Goal: Task Accomplishment & Management: Manage account settings

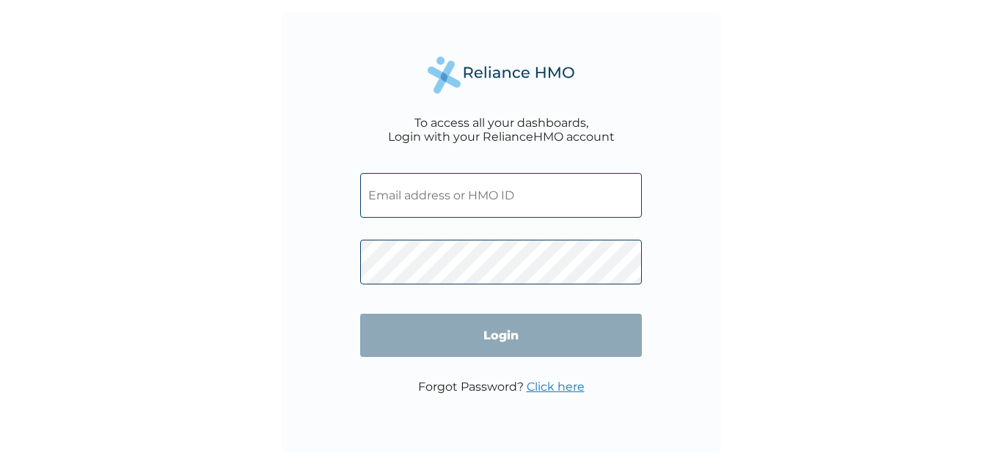
click at [442, 185] on input "text" at bounding box center [501, 195] width 282 height 45
click at [414, 199] on input "text" at bounding box center [501, 195] width 282 height 45
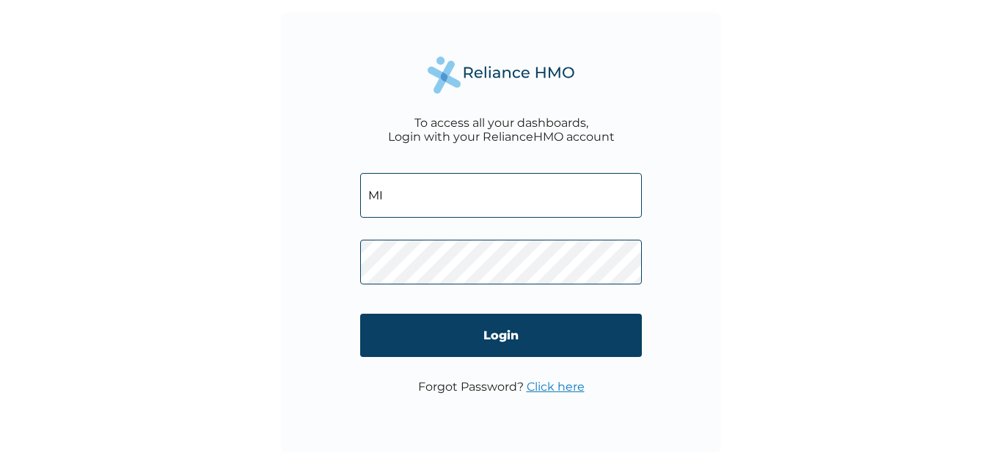
type input "M"
type input "micheal.wanneka@gmail.com"
click at [537, 384] on link "Click here" at bounding box center [555, 387] width 58 height 14
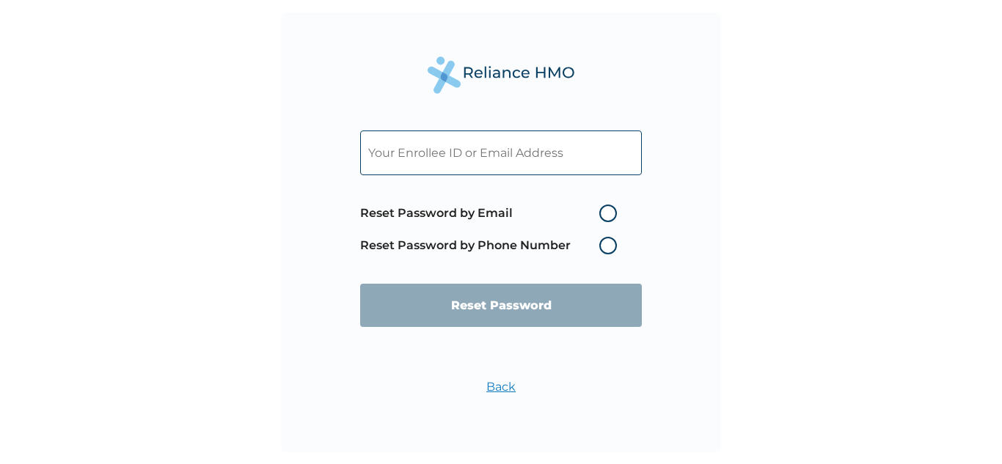
click at [457, 146] on input "text" at bounding box center [501, 153] width 282 height 45
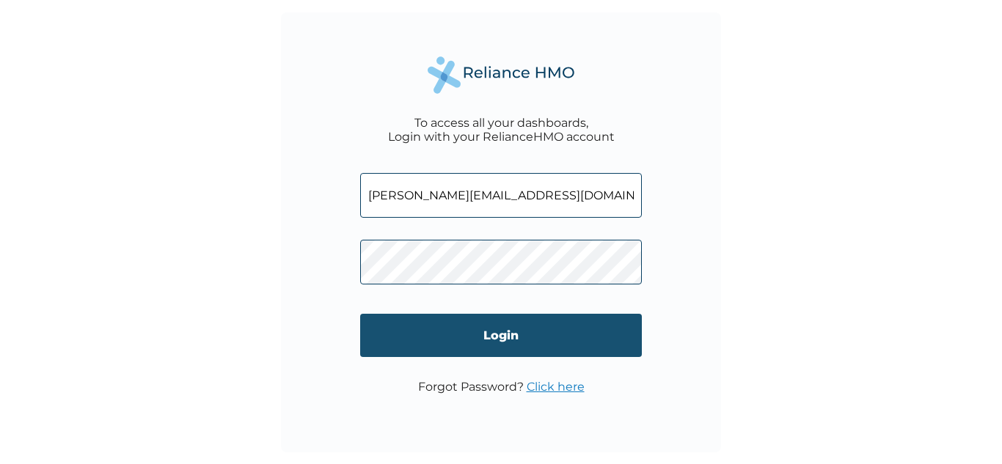
click at [507, 349] on input "Login" at bounding box center [501, 335] width 282 height 43
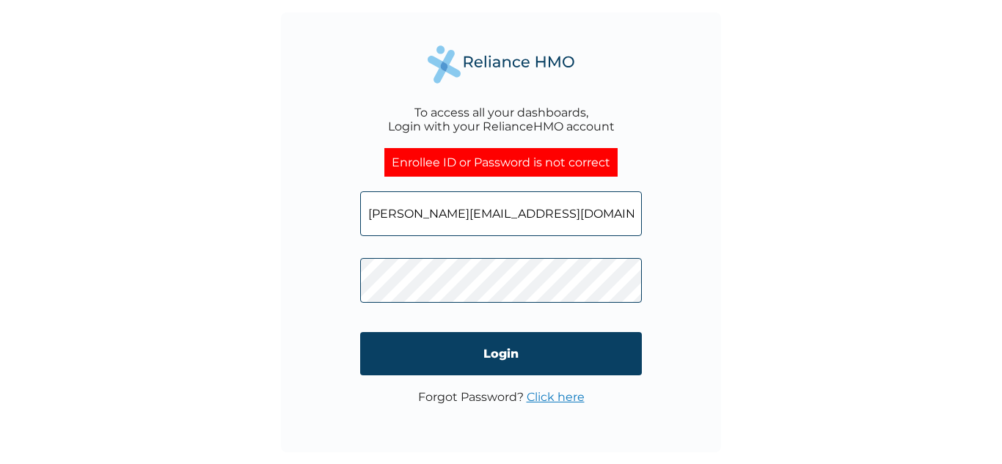
click at [554, 400] on link "Click here" at bounding box center [555, 397] width 58 height 14
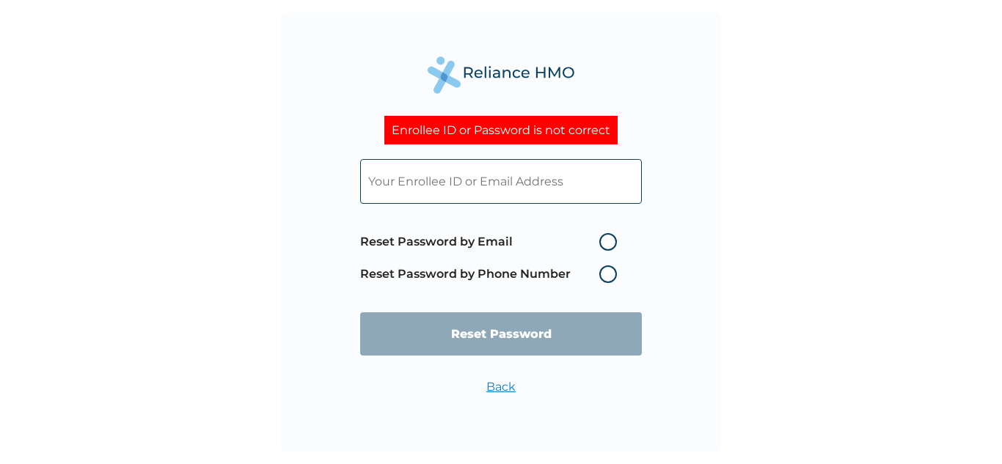
click at [607, 245] on label "Reset Password by Email" at bounding box center [492, 242] width 264 height 18
click at [602, 245] on input "Reset Password by Email" at bounding box center [589, 241] width 23 height 23
radio input "true"
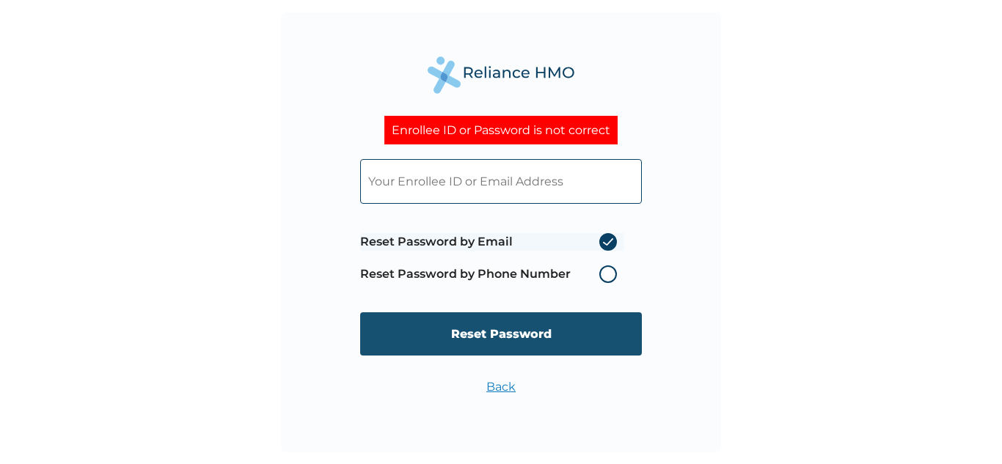
click at [566, 324] on input "Reset Password" at bounding box center [501, 333] width 282 height 43
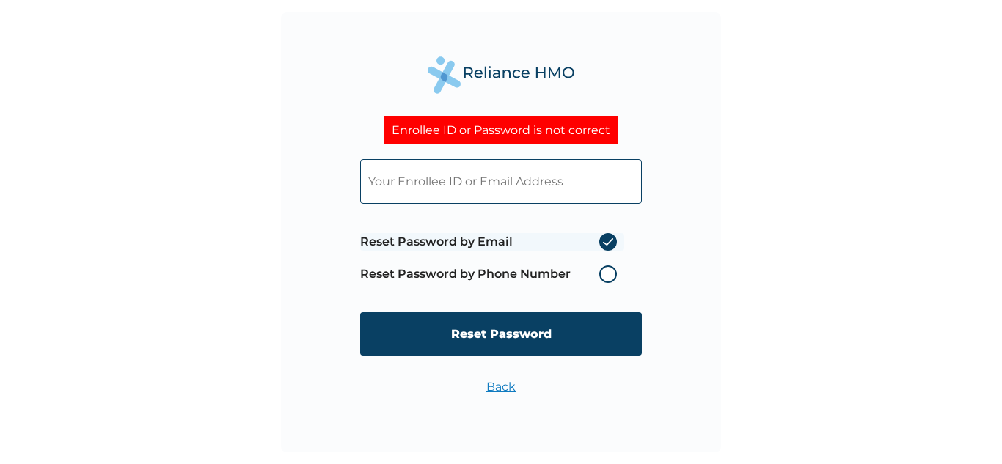
click at [427, 177] on input "text" at bounding box center [501, 181] width 282 height 45
type input "[PERSON_NAME][EMAIL_ADDRESS][DOMAIN_NAME]"
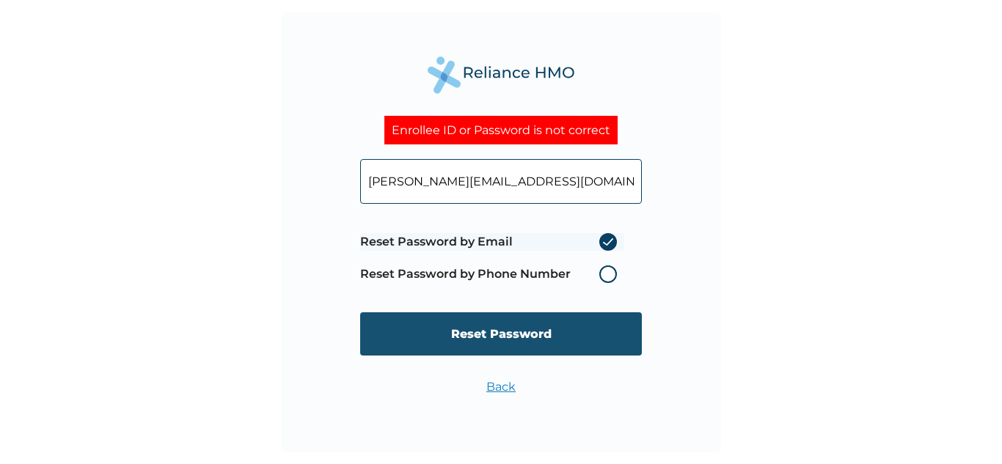
click at [532, 328] on input "Reset Password" at bounding box center [501, 333] width 282 height 43
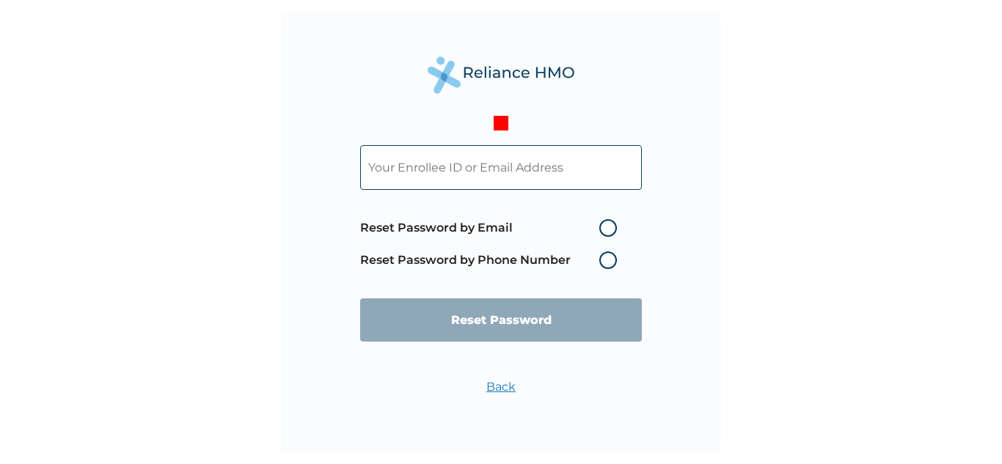
click at [464, 174] on input "text" at bounding box center [501, 167] width 282 height 45
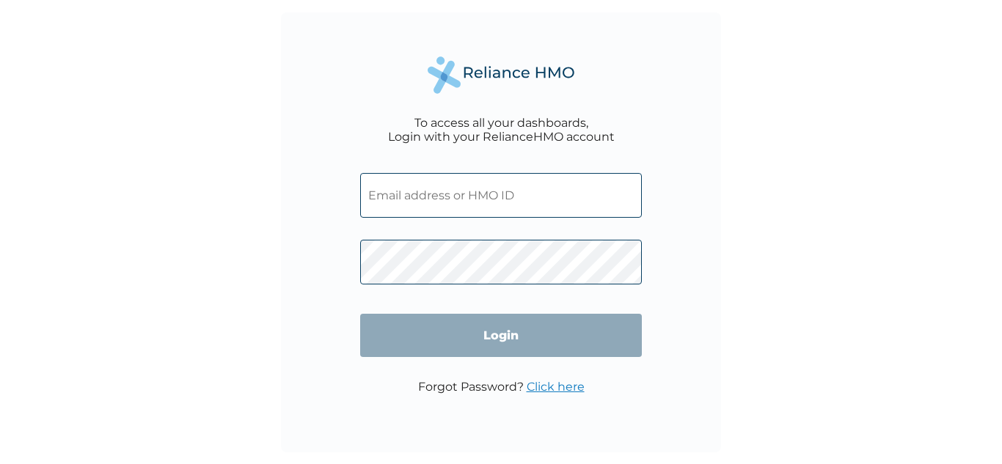
click at [425, 198] on input "text" at bounding box center [501, 195] width 282 height 45
type input "micheal.wanneka@gmail.com"
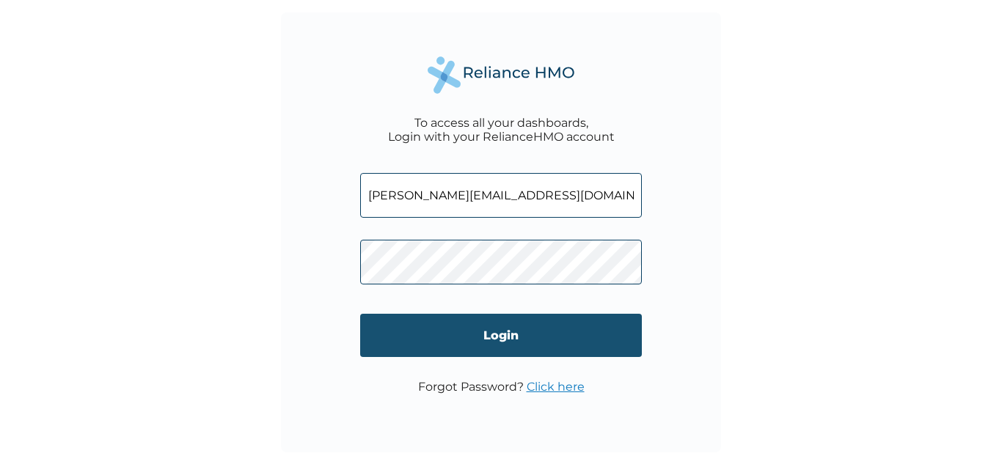
click at [523, 352] on input "Login" at bounding box center [501, 335] width 282 height 43
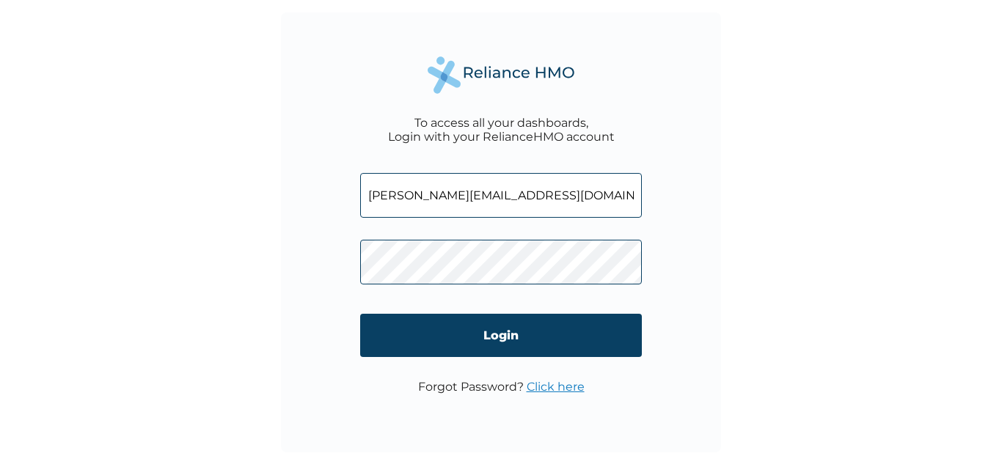
click at [549, 386] on link "Click here" at bounding box center [555, 387] width 58 height 14
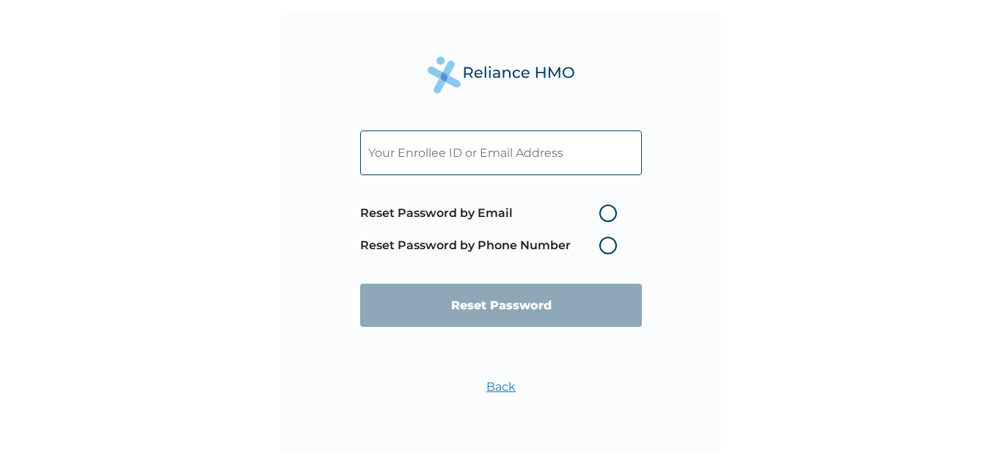
click at [581, 211] on label "Reset Password by Email" at bounding box center [492, 214] width 264 height 18
click at [581, 211] on input "Reset Password by Email" at bounding box center [589, 213] width 23 height 23
radio input "true"
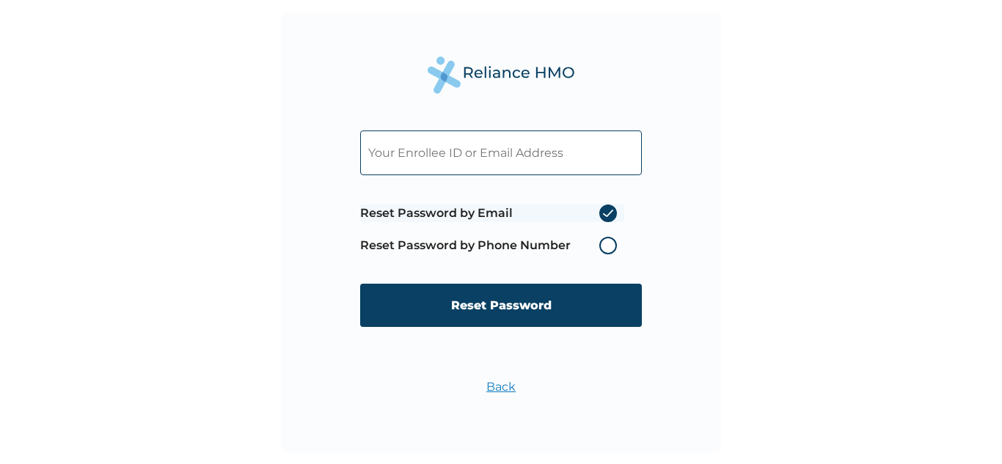
click at [502, 155] on input "text" at bounding box center [501, 153] width 282 height 45
click at [610, 157] on input "[PERSON_NAME][EMAIL_ADDRESS][DOMAIN_NAME]" at bounding box center [501, 153] width 282 height 45
type input "[PERSON_NAME][EMAIL_ADDRESS][DOMAIN_NAME]"
click at [672, 207] on div "micheal.wanneka@gmail.com Reset Password by Email Reset Password by Phone Numbe…" at bounding box center [501, 232] width 440 height 440
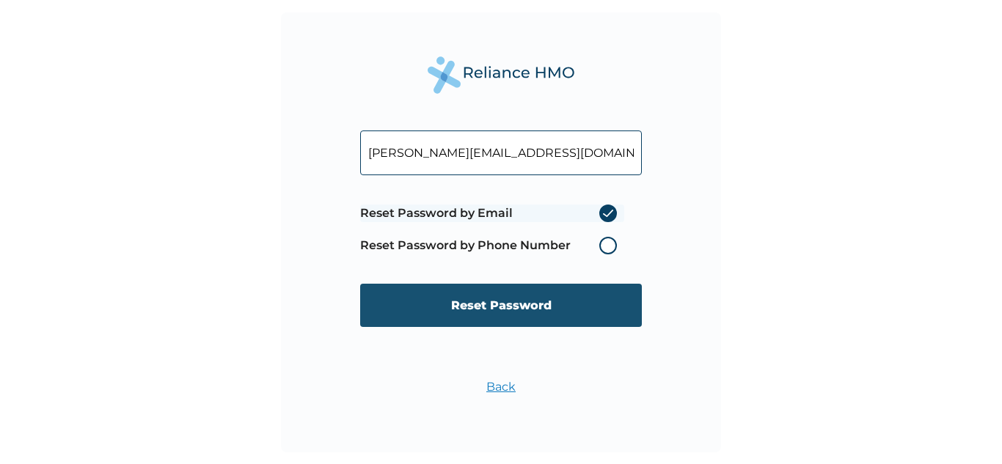
click at [511, 305] on input "Reset Password" at bounding box center [501, 305] width 282 height 43
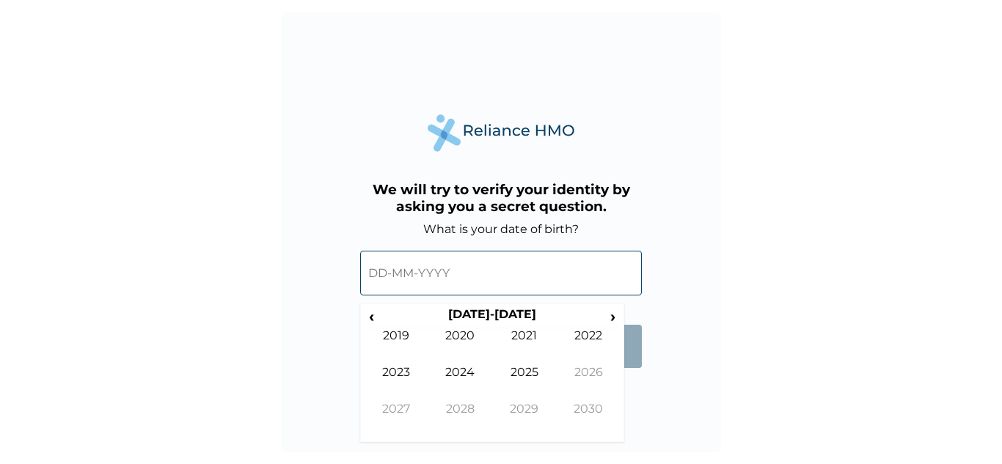
click at [453, 274] on input "text" at bounding box center [501, 273] width 282 height 45
click at [373, 316] on span "‹" at bounding box center [371, 316] width 15 height 18
click at [447, 340] on td "2000" at bounding box center [460, 346] width 65 height 37
click at [405, 372] on td "May" at bounding box center [396, 383] width 65 height 37
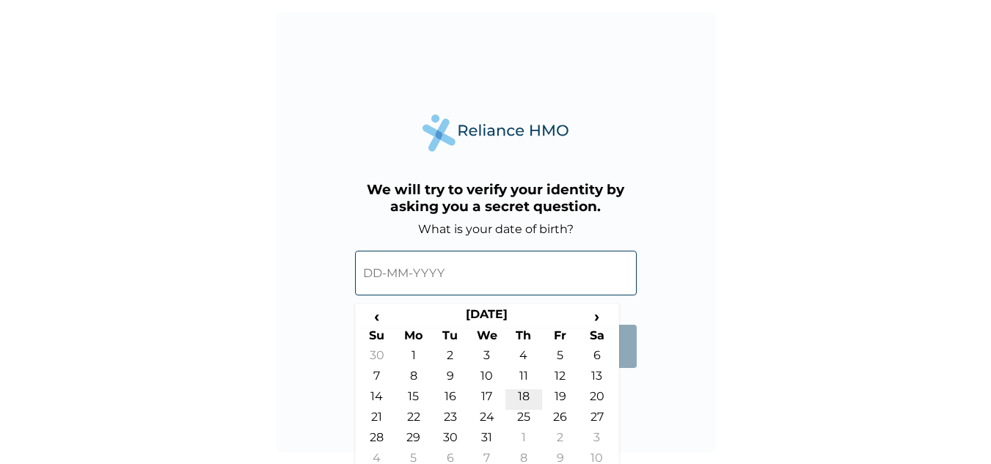
click at [518, 394] on td "18" at bounding box center [523, 399] width 37 height 21
type input "18-05-2000"
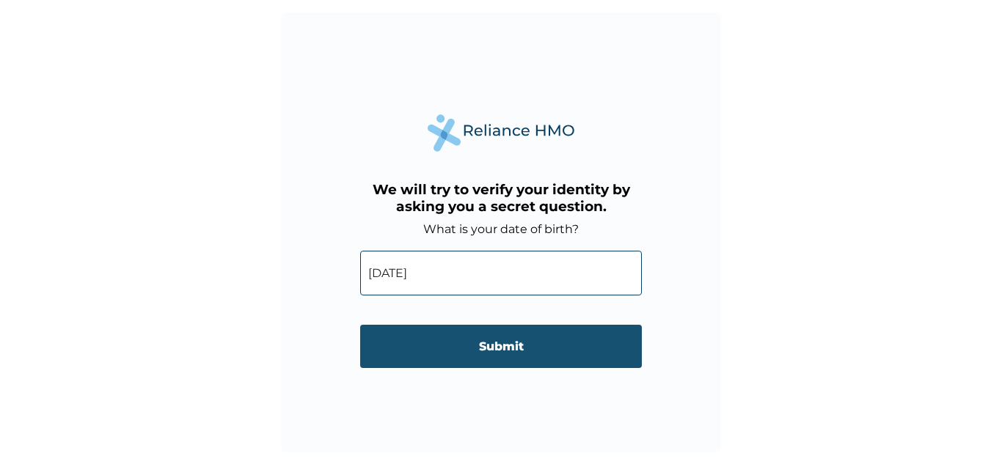
click at [497, 340] on input "Submit" at bounding box center [501, 346] width 282 height 43
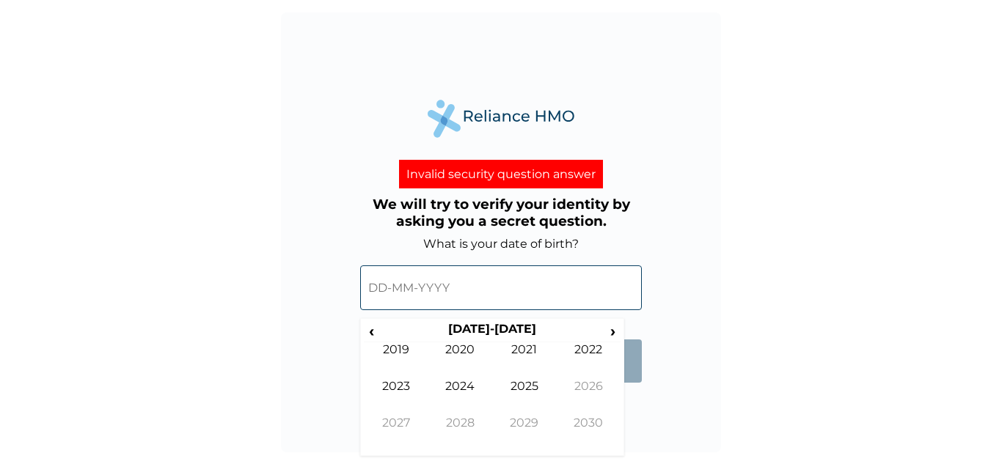
click at [435, 283] on input "text" at bounding box center [501, 287] width 282 height 45
click at [372, 330] on span "‹" at bounding box center [371, 331] width 15 height 18
click at [366, 331] on span "‹" at bounding box center [371, 331] width 15 height 18
click at [376, 331] on span "‹" at bounding box center [371, 331] width 15 height 18
click at [474, 430] on td "1998" at bounding box center [460, 434] width 65 height 37
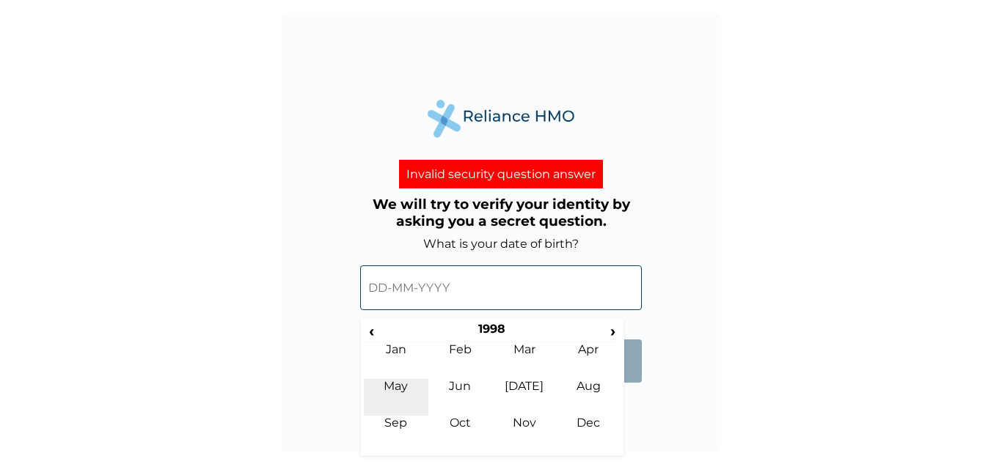
click at [408, 386] on td "May" at bounding box center [396, 397] width 65 height 37
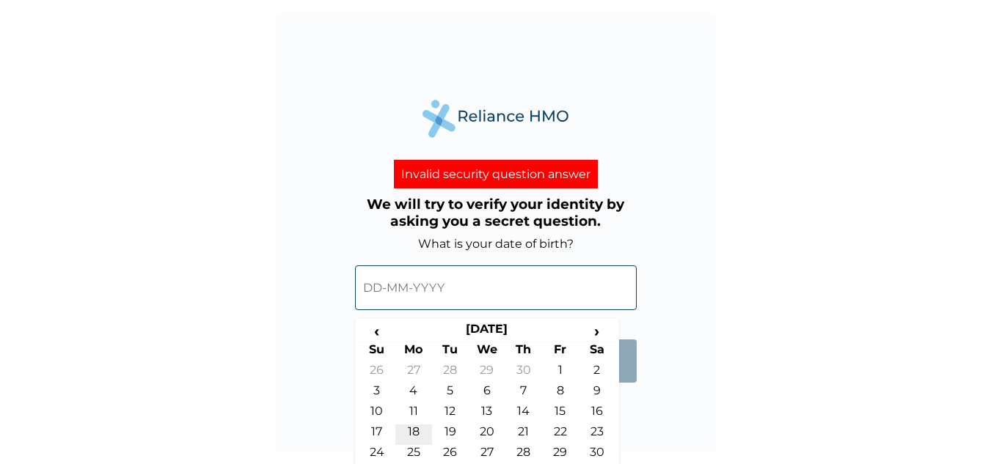
click at [415, 432] on td "18" at bounding box center [413, 435] width 37 height 21
type input "18-05-1998"
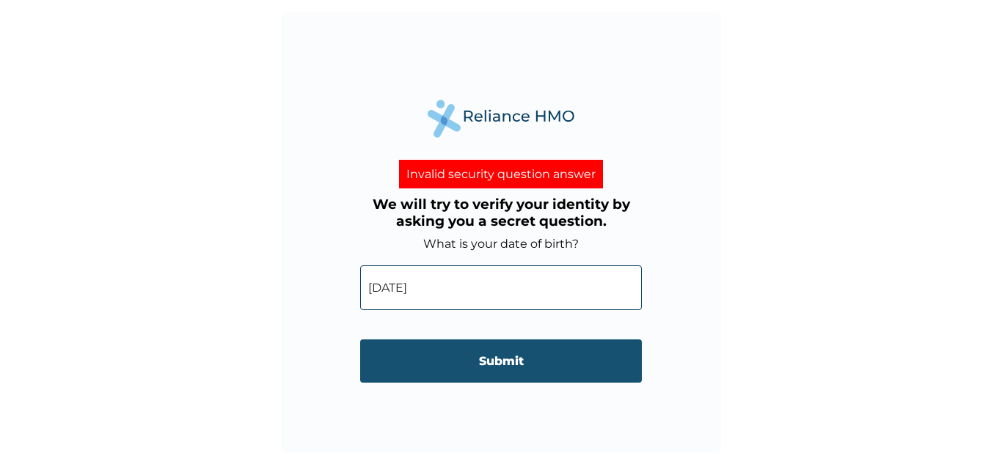
click at [501, 355] on input "Submit" at bounding box center [501, 360] width 282 height 43
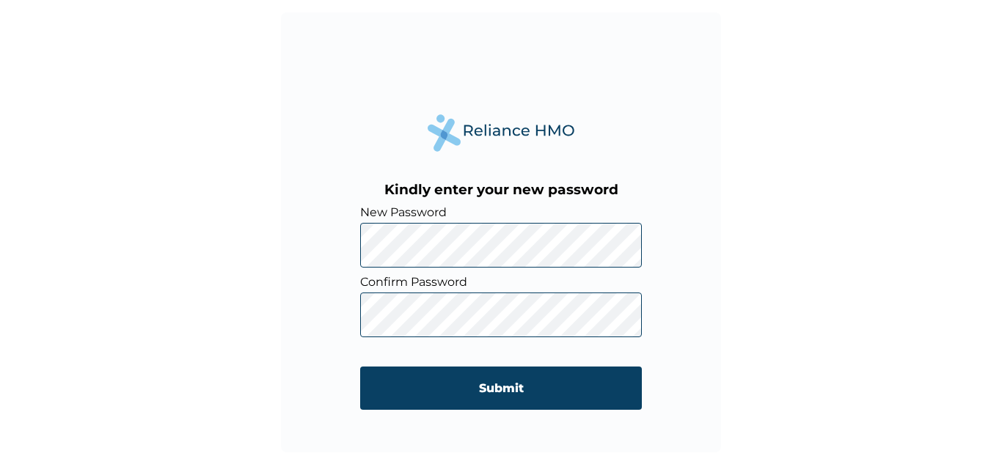
click input "Submit" at bounding box center [501, 388] width 282 height 43
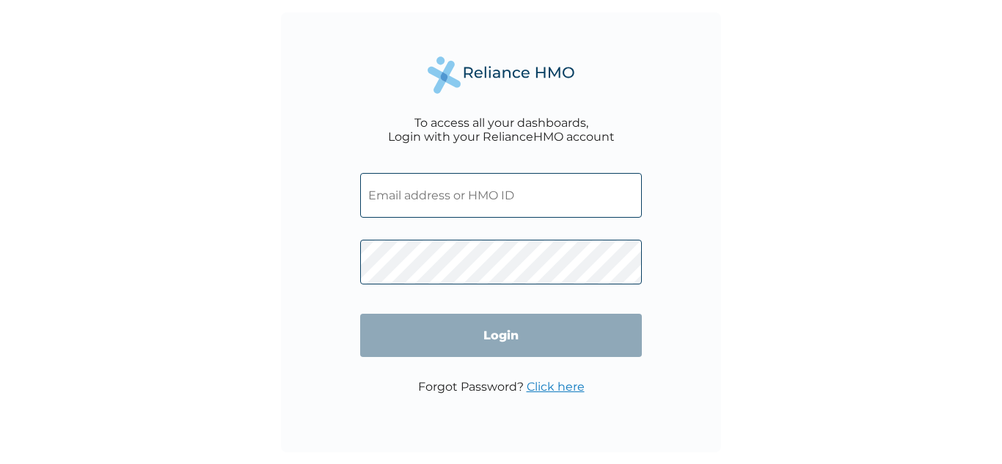
type input "[PERSON_NAME][EMAIL_ADDRESS][DOMAIN_NAME]"
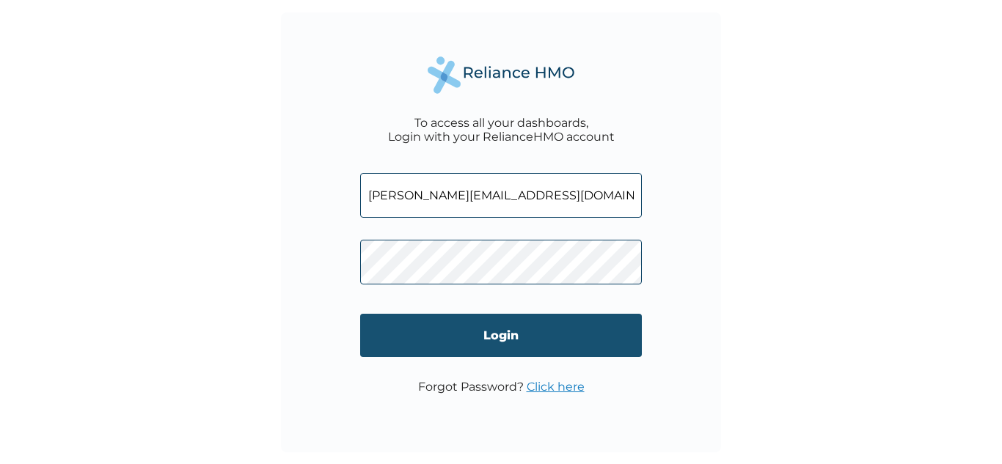
click at [473, 339] on input "Login" at bounding box center [501, 335] width 282 height 43
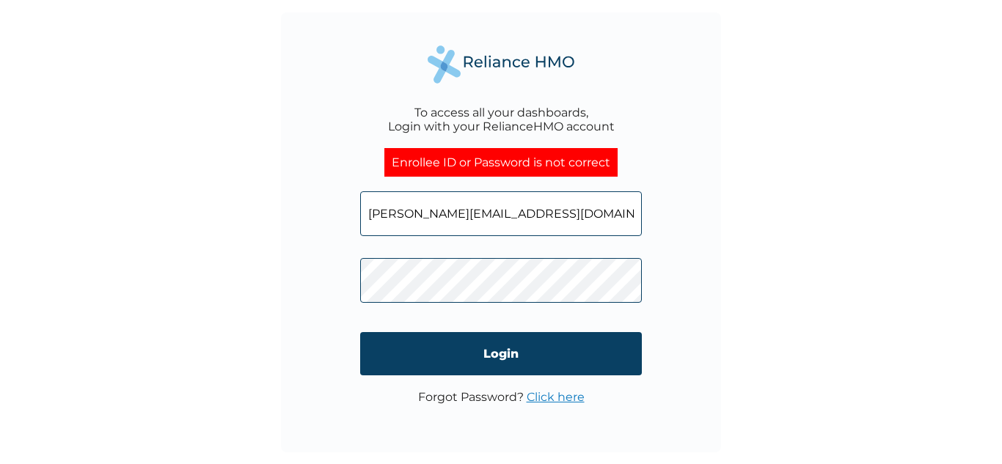
click input "Login" at bounding box center [501, 353] width 282 height 43
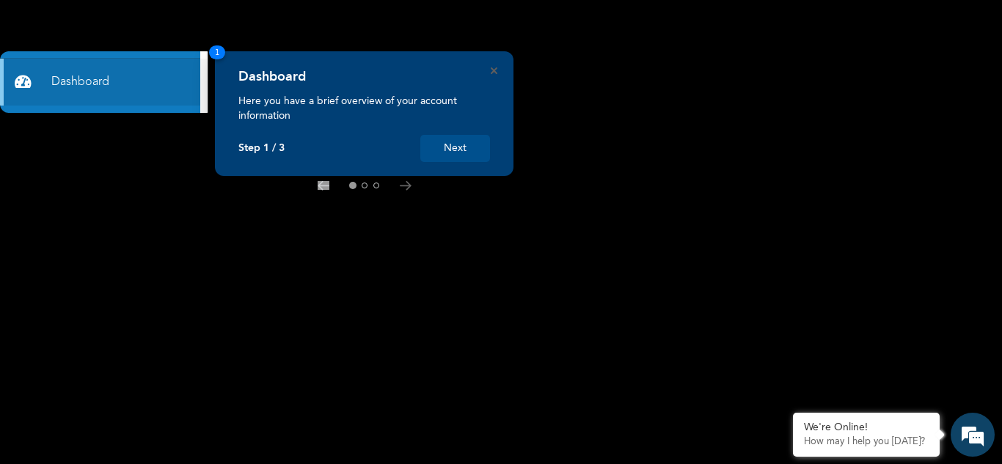
click at [459, 152] on button "Next" at bounding box center [455, 148] width 70 height 27
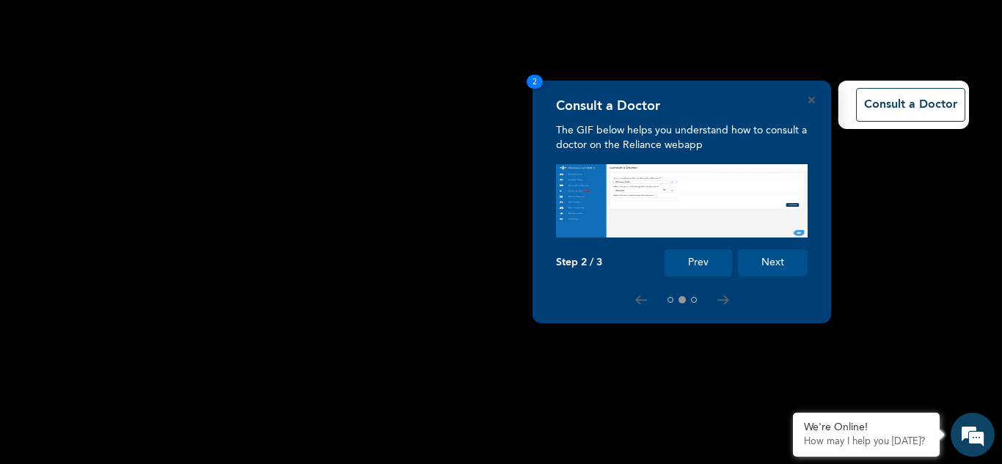
click at [758, 271] on button "Next" at bounding box center [773, 262] width 70 height 27
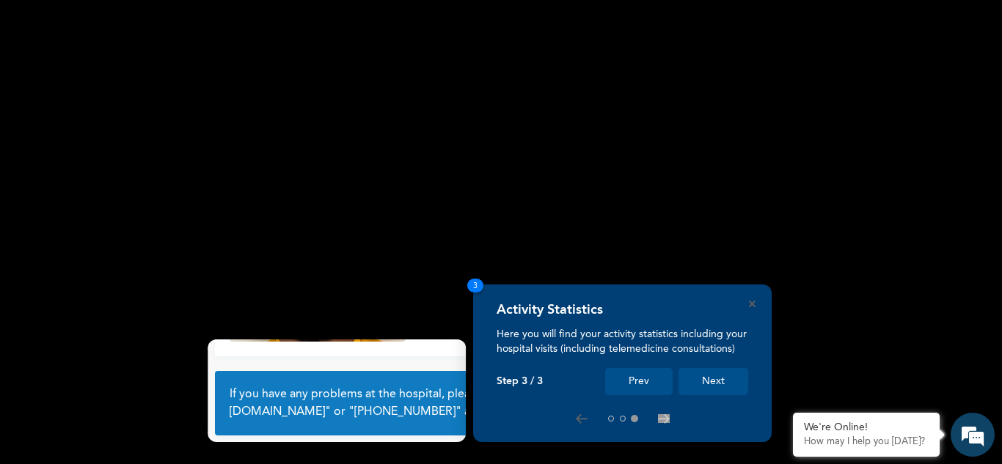
scroll to position [103, 0]
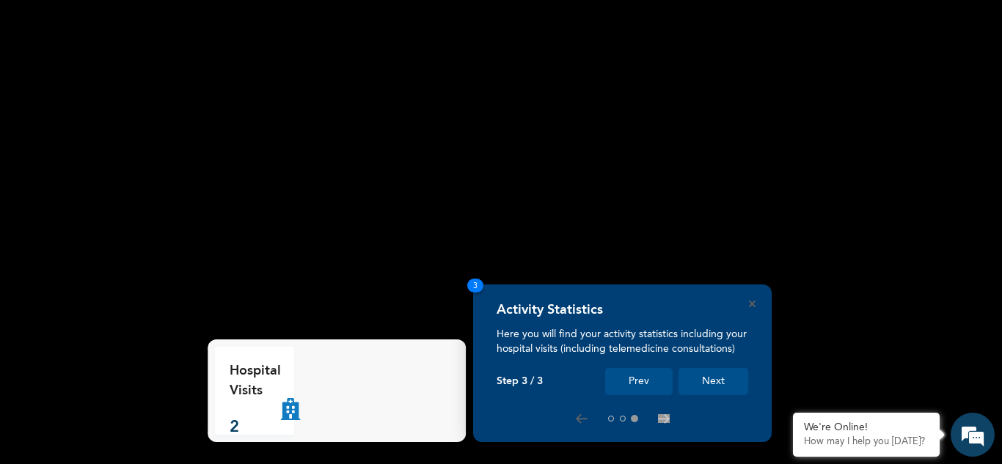
click at [707, 383] on button "Next" at bounding box center [713, 381] width 70 height 27
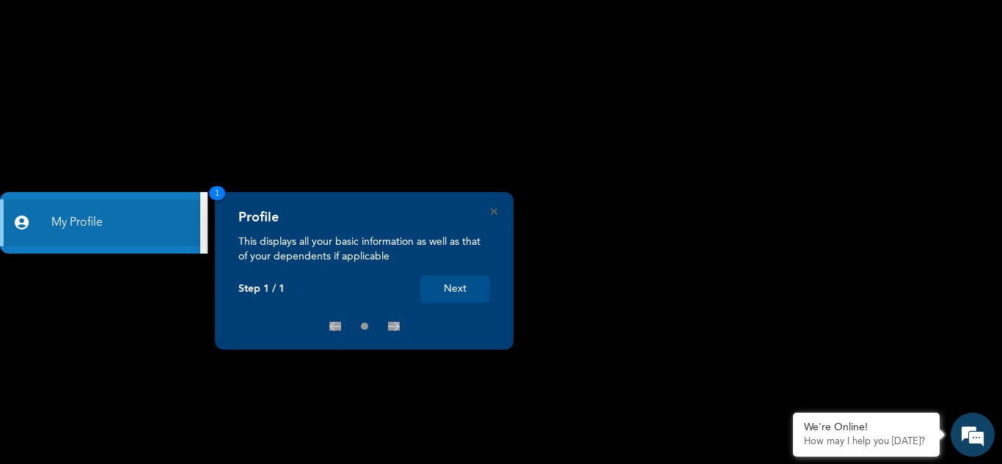
click at [468, 295] on button "Next" at bounding box center [455, 289] width 70 height 27
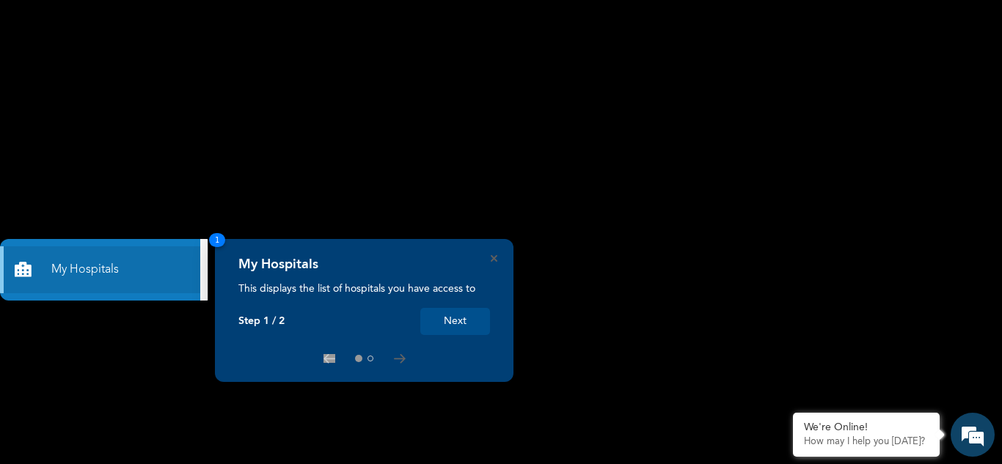
click at [497, 257] on div "My Hospitals This displays the list of hospitals you have access to Step 1 / 2 …" at bounding box center [364, 310] width 298 height 143
click at [493, 257] on icon "Close" at bounding box center [493, 258] width 7 height 7
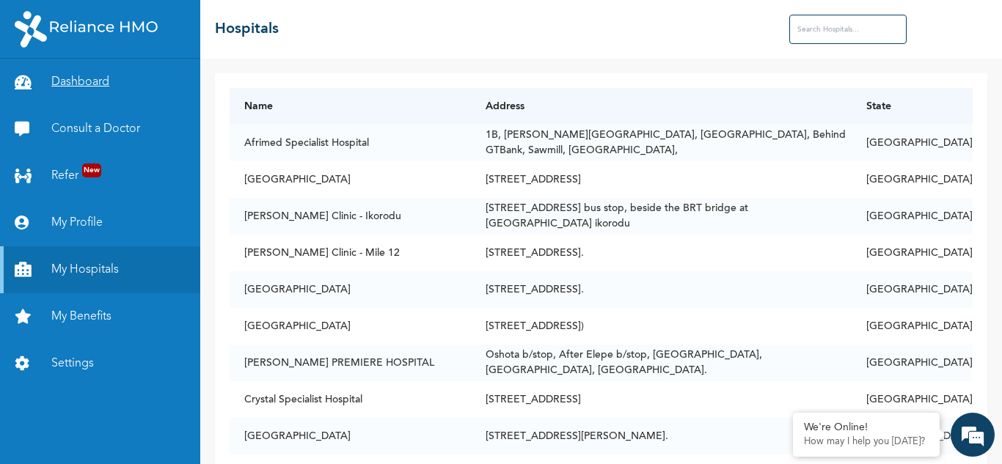
click at [86, 77] on link "Dashboard" at bounding box center [100, 82] width 200 height 47
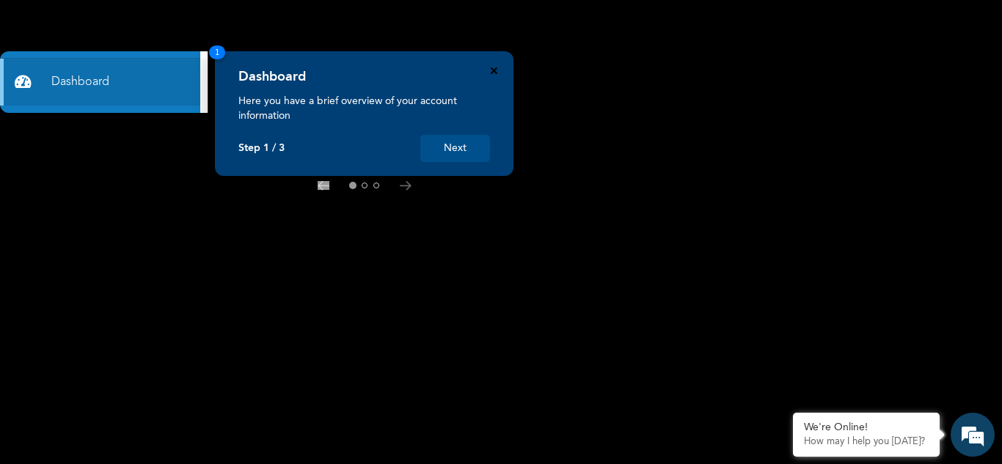
click at [491, 70] on icon "Close" at bounding box center [493, 70] width 7 height 7
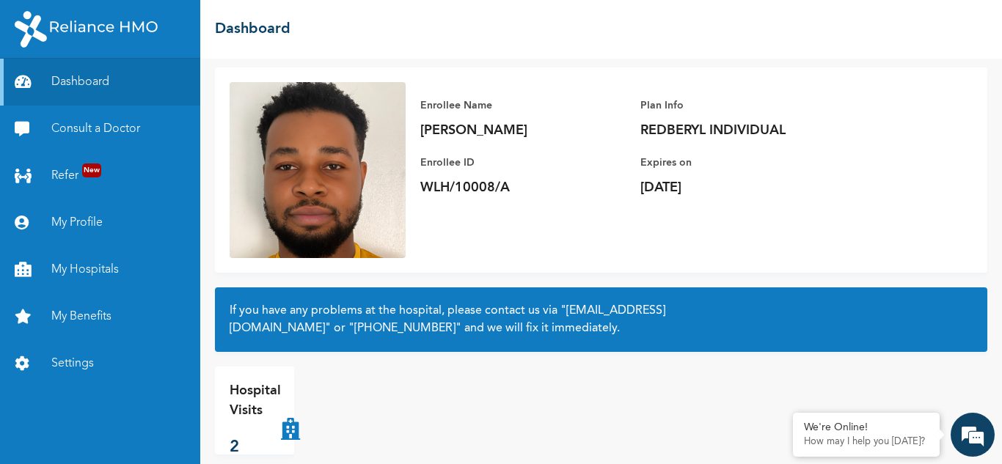
scroll to position [81, 0]
